Goal: Task Accomplishment & Management: Use online tool/utility

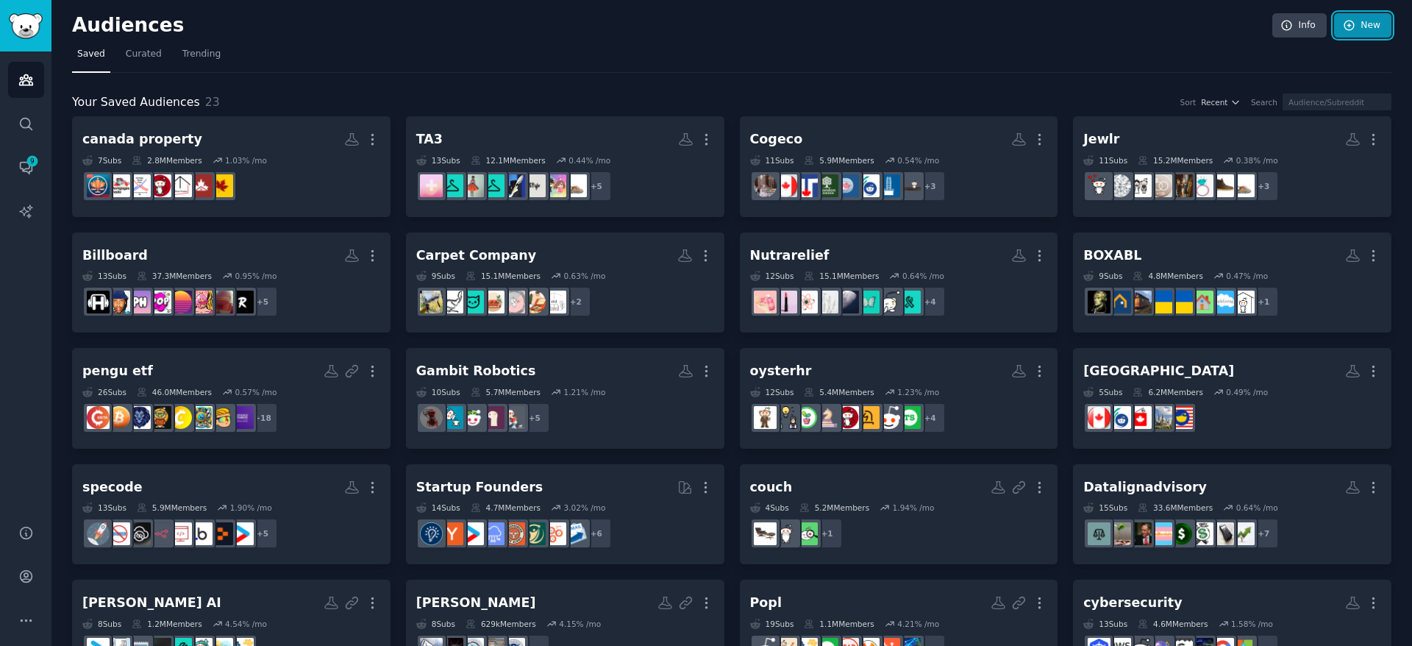
click at [1369, 35] on link "New" at bounding box center [1362, 25] width 57 height 25
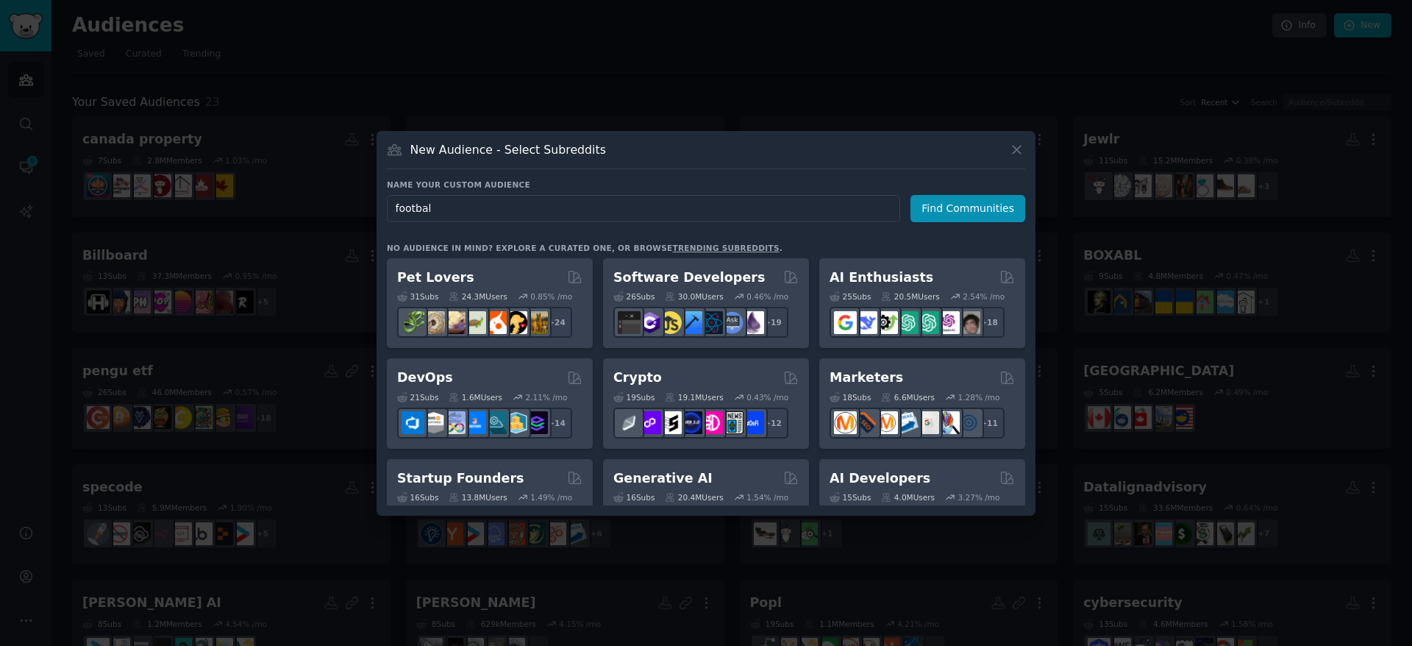
type input "football"
click button "Find Communities" at bounding box center [967, 208] width 115 height 27
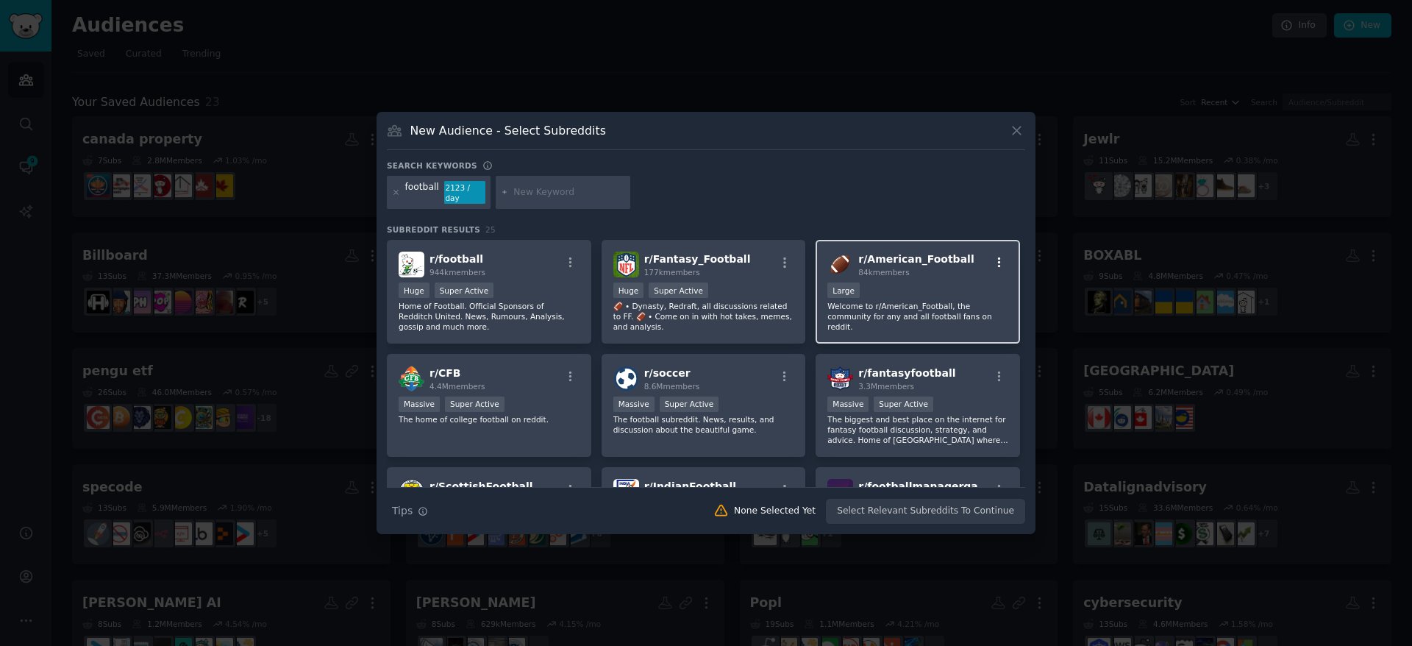
click at [999, 256] on icon "button" at bounding box center [999, 262] width 13 height 13
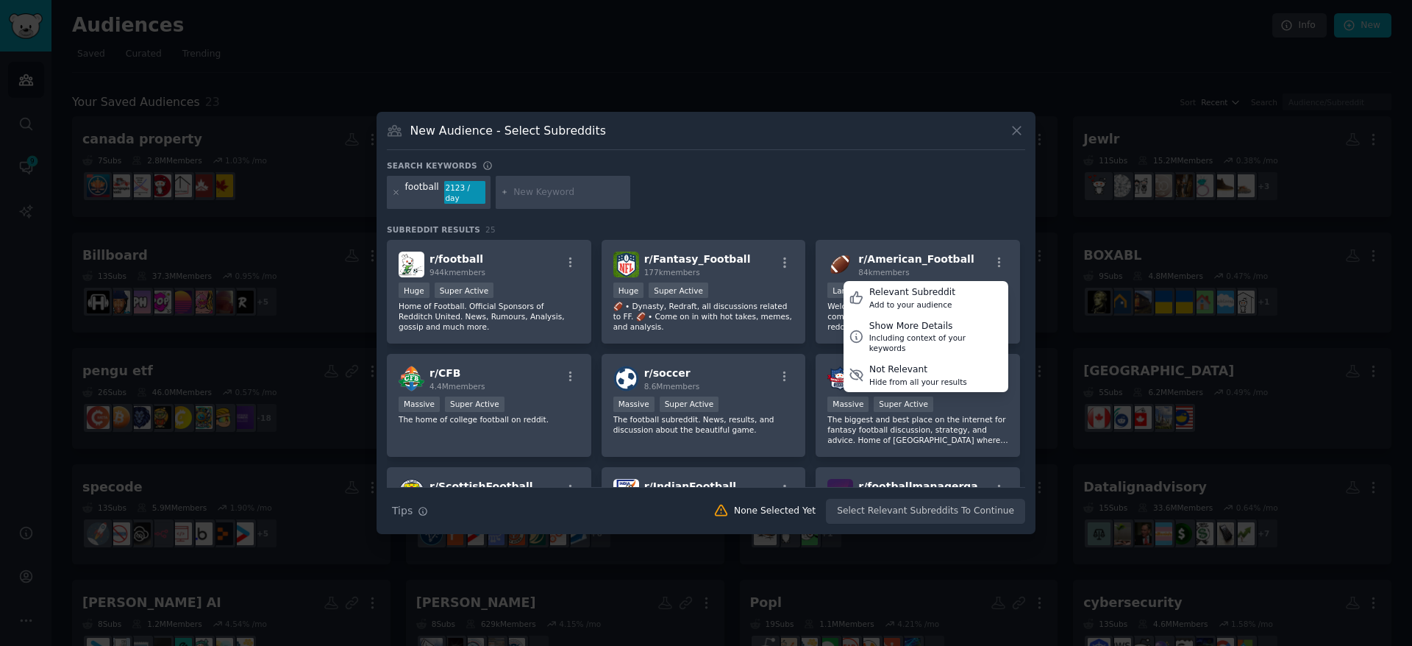
click at [947, 188] on div "football 2123 / day" at bounding box center [706, 195] width 638 height 39
